Goal: Find specific page/section: Find specific page/section

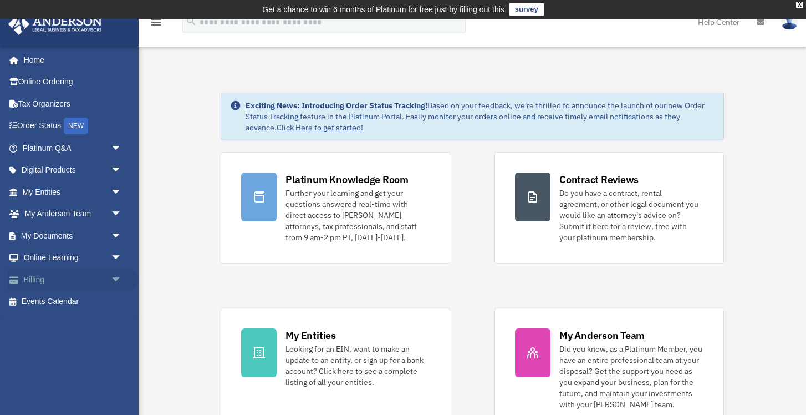
click at [40, 272] on link "Billing arrow_drop_down" at bounding box center [73, 279] width 131 height 22
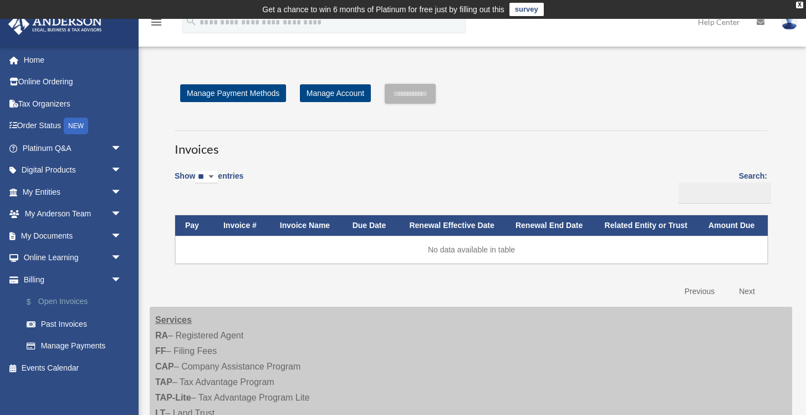
click at [57, 295] on link "$ Open Invoices" at bounding box center [77, 301] width 123 height 23
click at [65, 319] on link "Past Invoices" at bounding box center [77, 324] width 123 height 22
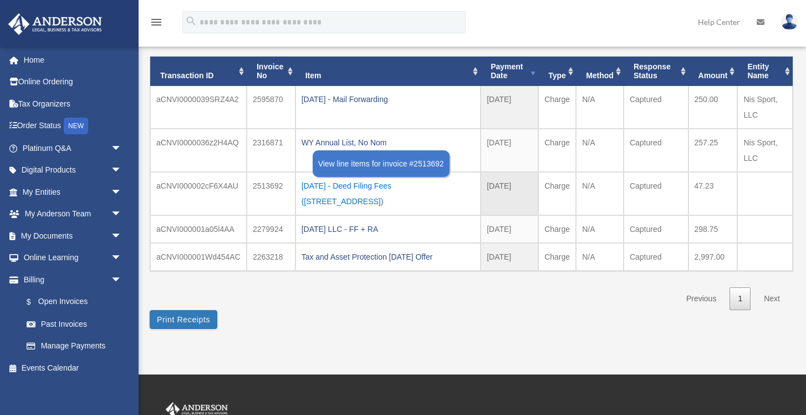
scroll to position [98, 0]
